Goal: Information Seeking & Learning: Learn about a topic

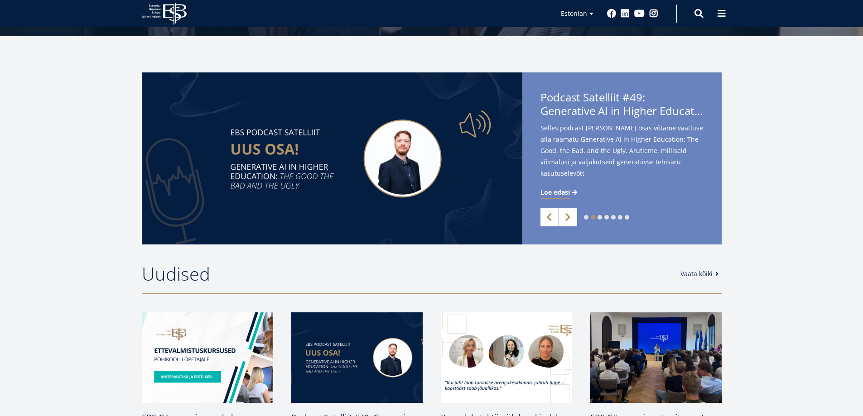
scroll to position [227, 0]
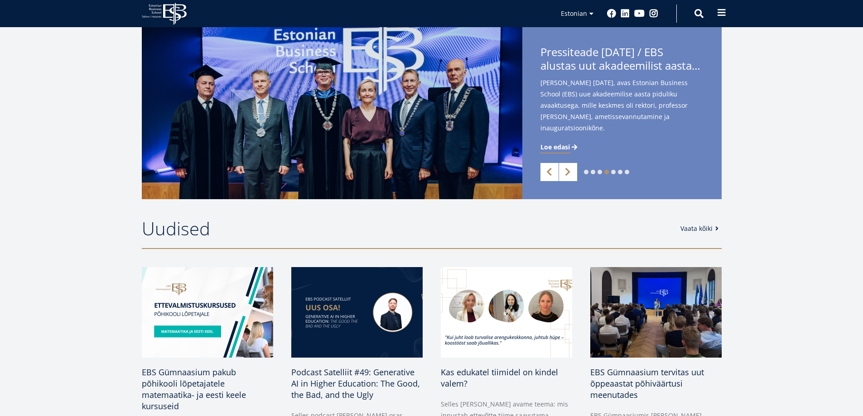
click at [724, 16] on span at bounding box center [721, 12] width 9 height 9
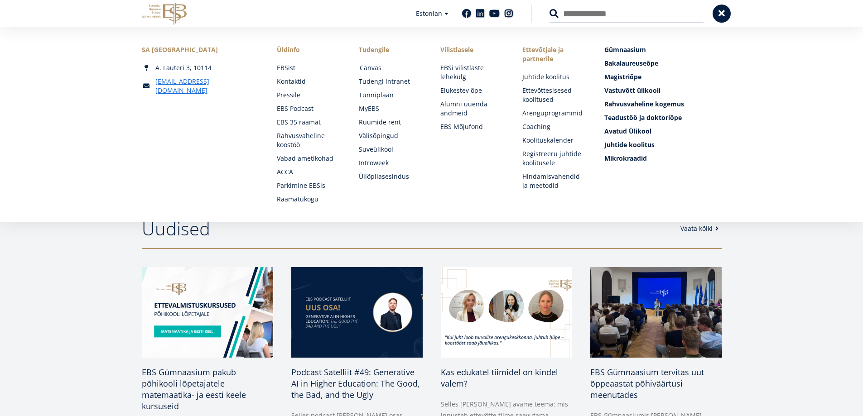
click at [368, 66] on link "Canvas" at bounding box center [392, 67] width 64 height 9
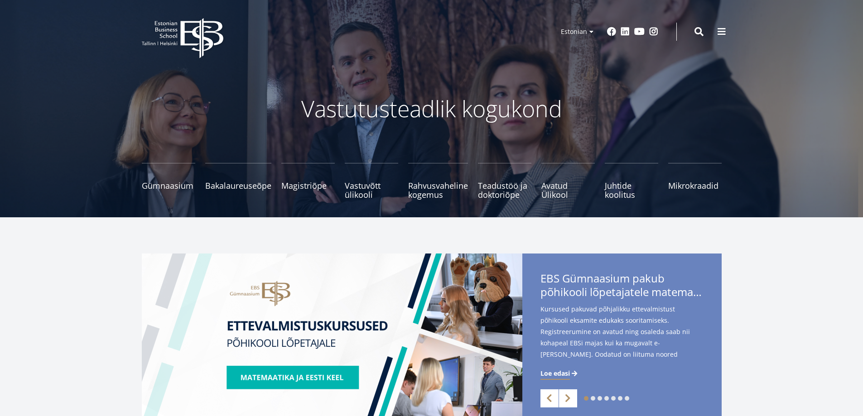
click at [700, 28] on span at bounding box center [699, 31] width 9 height 9
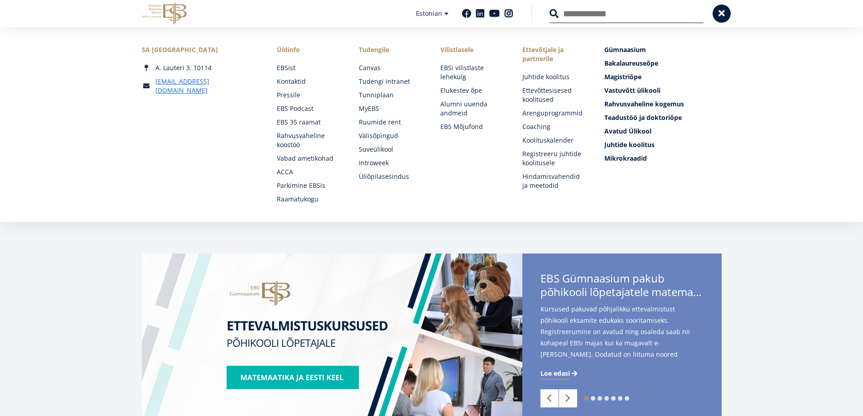
click at [550, 9] on button at bounding box center [554, 13] width 9 height 9
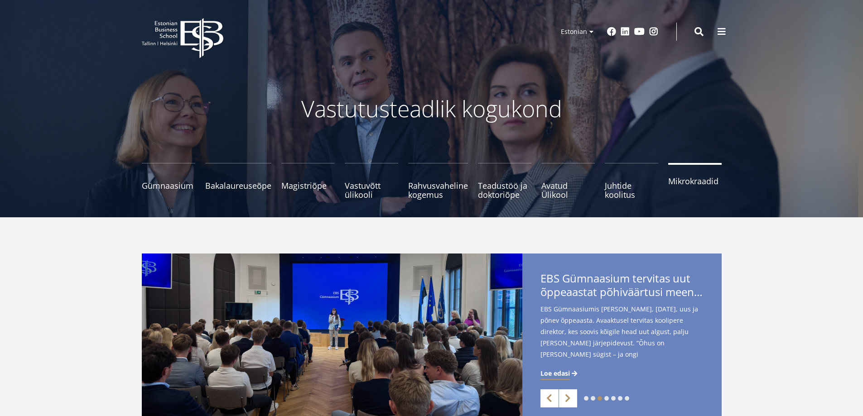
click at [700, 187] on link "Mikrokraadid" at bounding box center [694, 181] width 53 height 36
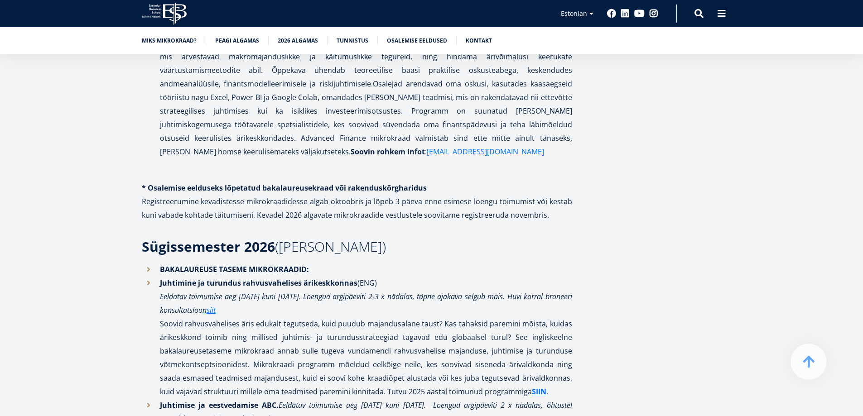
scroll to position [1858, 0]
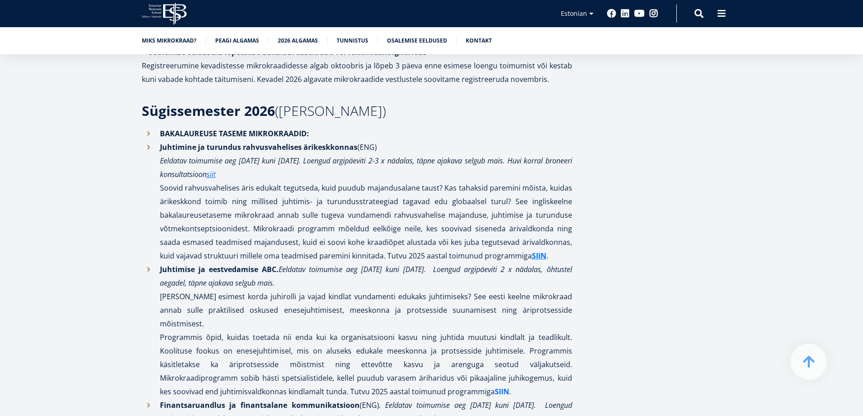
click at [495, 387] on strong "SIIN" at bounding box center [502, 392] width 14 height 10
